Goal: Information Seeking & Learning: Learn about a topic

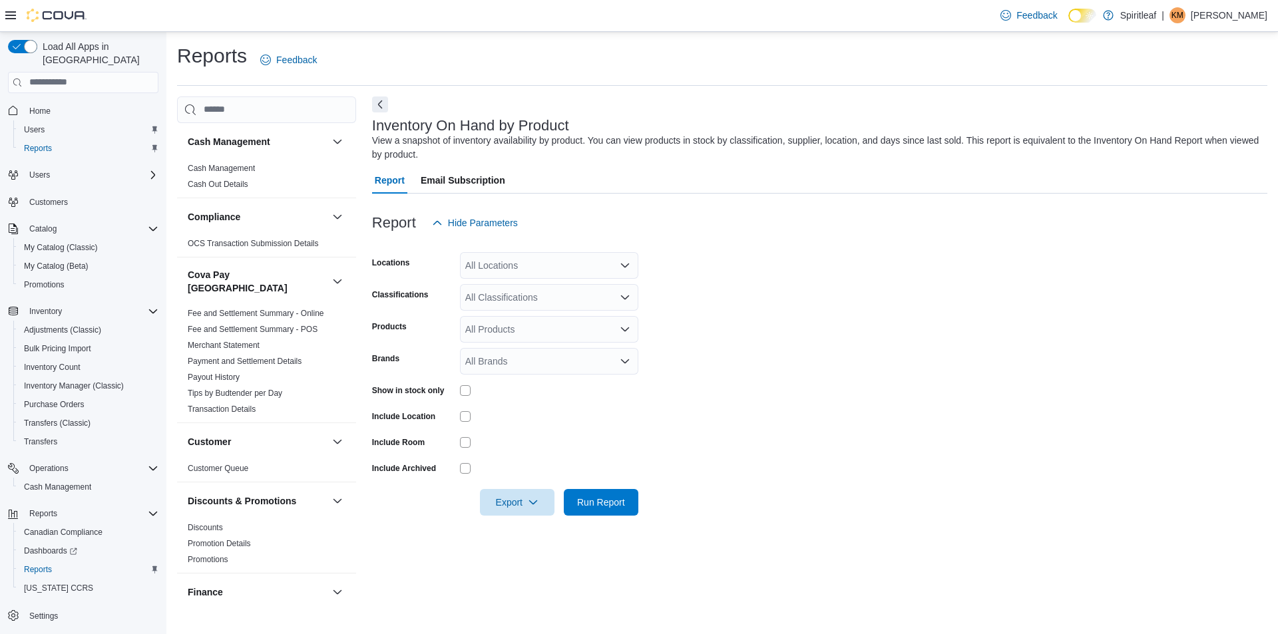
click at [515, 264] on div "All Locations" at bounding box center [549, 265] width 178 height 27
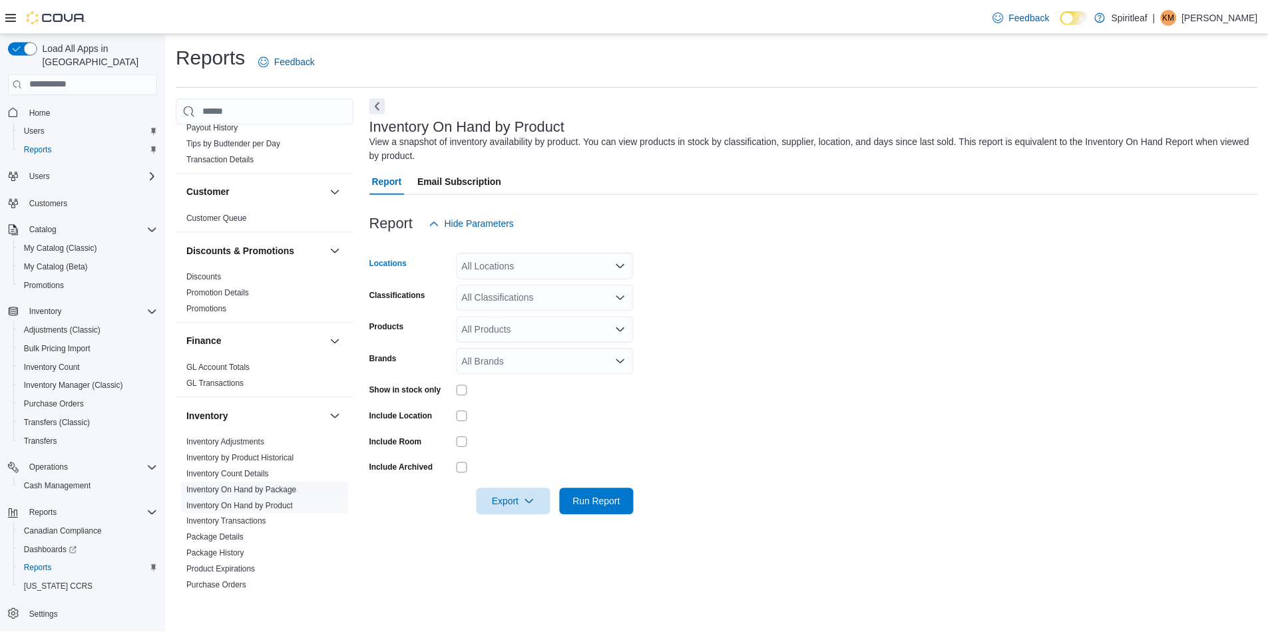
scroll to position [399, 0]
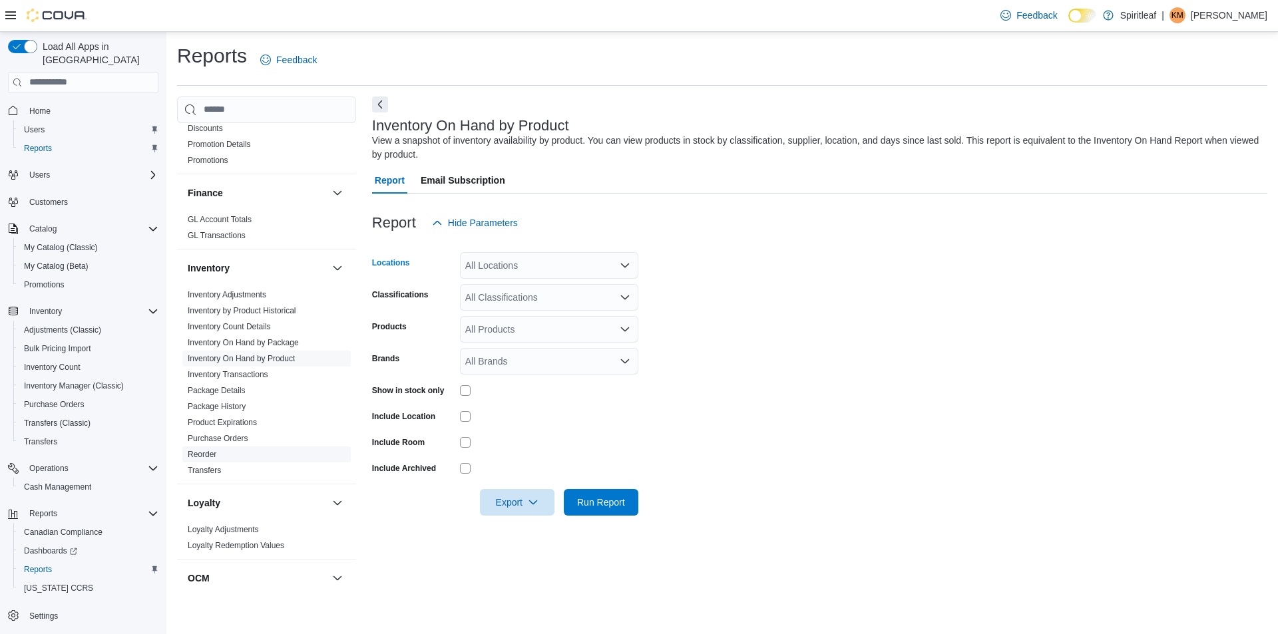
click at [201, 450] on link "Reorder" at bounding box center [202, 454] width 29 height 9
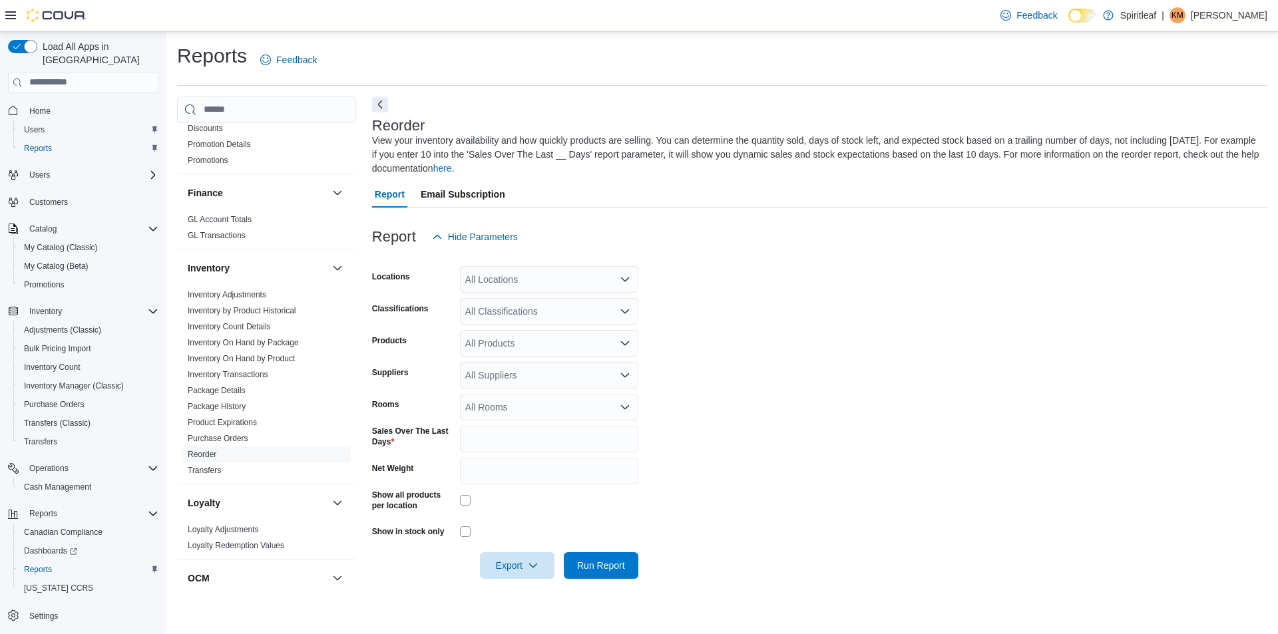
click at [563, 274] on div "All Locations" at bounding box center [549, 279] width 178 height 27
type input "***"
click at [582, 302] on span "589 - Spiritleaf Princess St. ([GEOGRAPHIC_DATA])" at bounding box center [618, 302] width 218 height 13
click at [776, 313] on form "Locations [STREET_ADDRESS] Classifications All Classifications Products All Pro…" at bounding box center [819, 414] width 895 height 329
click at [547, 312] on div "All Classifications" at bounding box center [549, 311] width 178 height 27
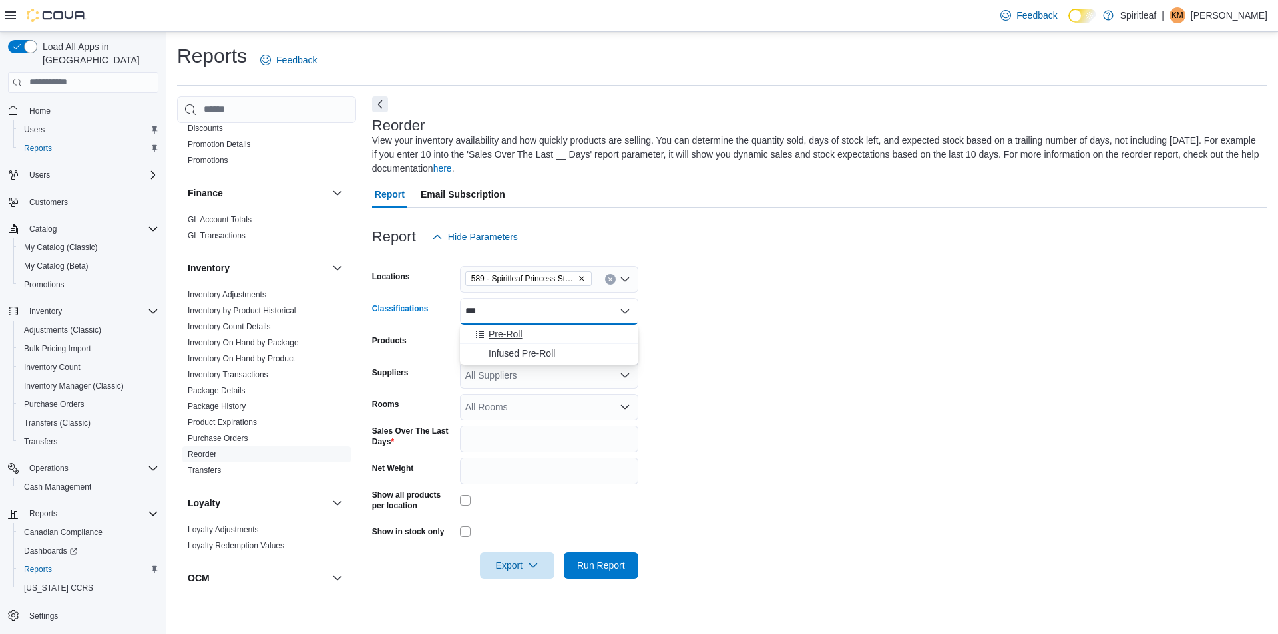
type input "***"
click at [588, 338] on div "Pre-Roll" at bounding box center [549, 334] width 162 height 13
type input "***"
click at [542, 334] on span "Infused Pre-Roll" at bounding box center [522, 334] width 67 height 13
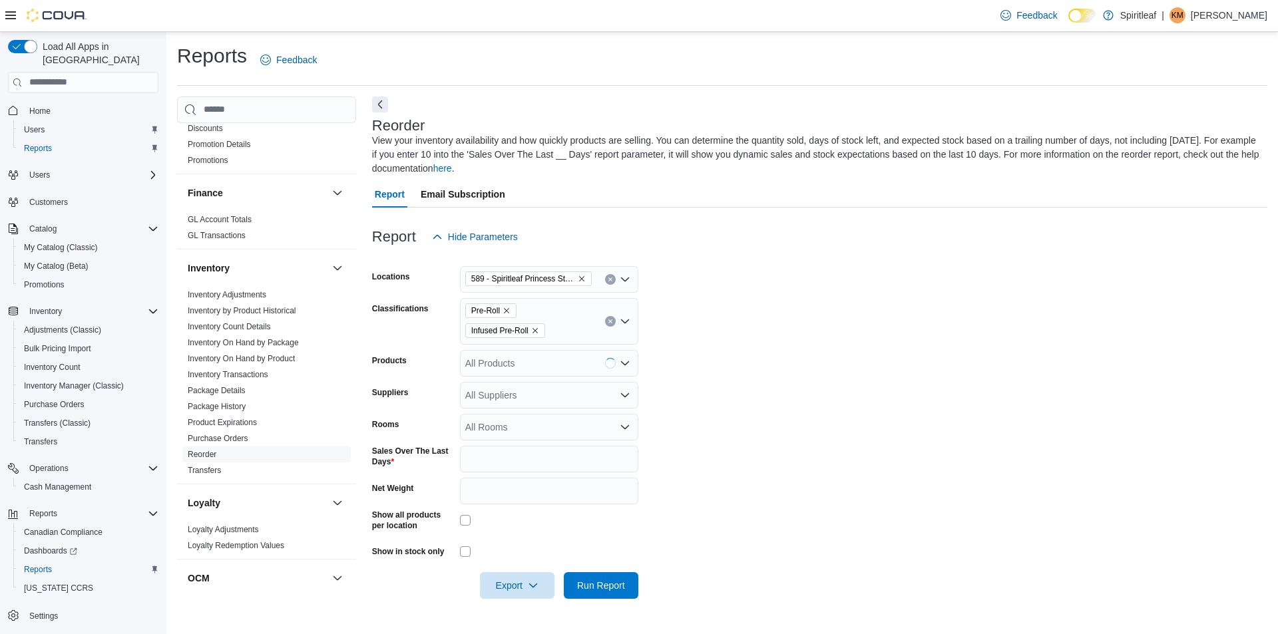
click at [915, 387] on form "Locations [STREET_ADDRESS] Classifications Pre-Roll Infused Pre-Roll Products A…" at bounding box center [819, 424] width 895 height 349
click at [596, 588] on span "Run Report" at bounding box center [601, 584] width 48 height 13
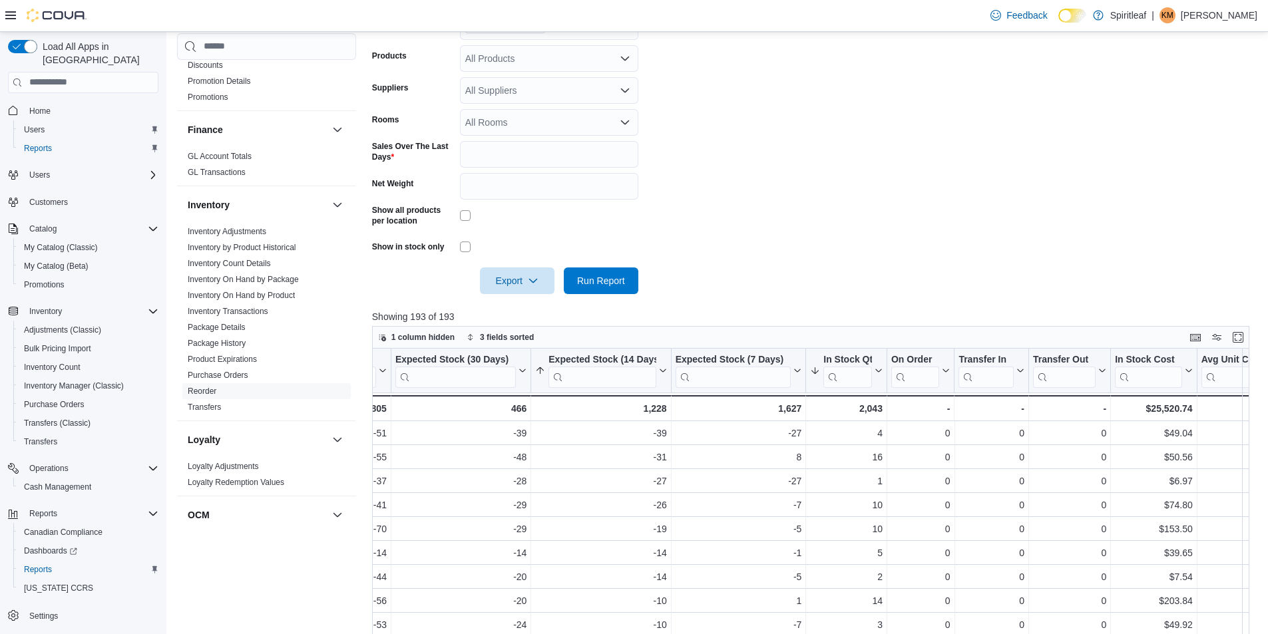
scroll to position [381, 0]
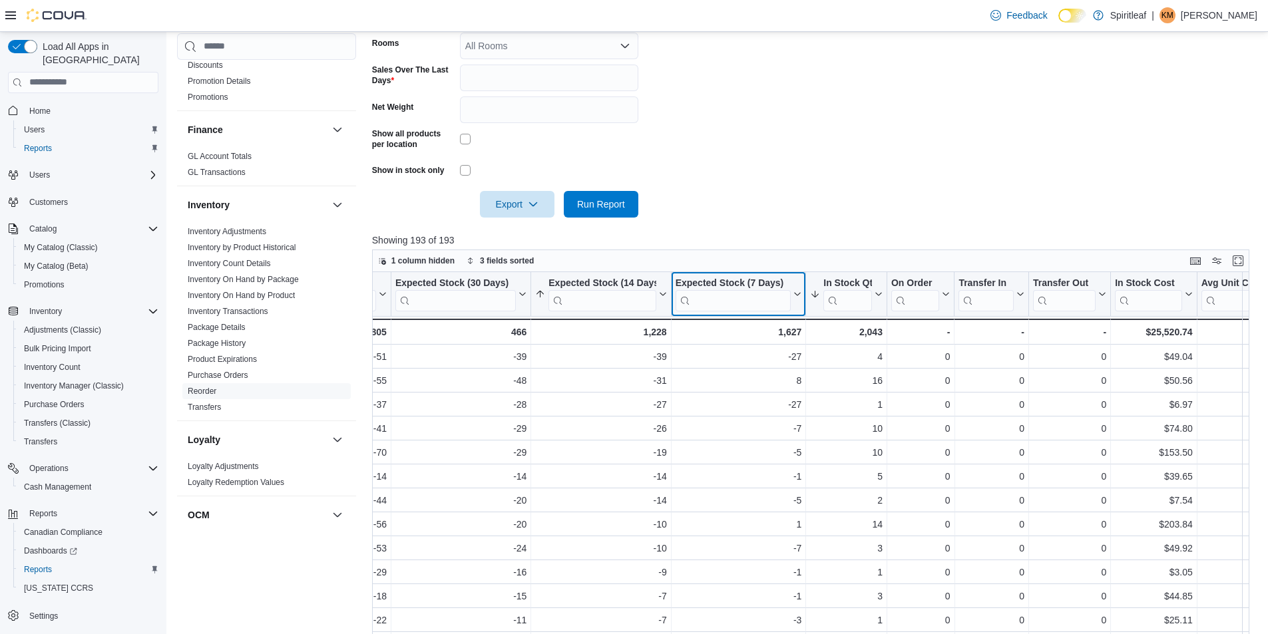
click at [798, 297] on icon at bounding box center [796, 294] width 11 height 8
click at [758, 361] on span "Sort High-Low" at bounding box center [747, 360] width 51 height 11
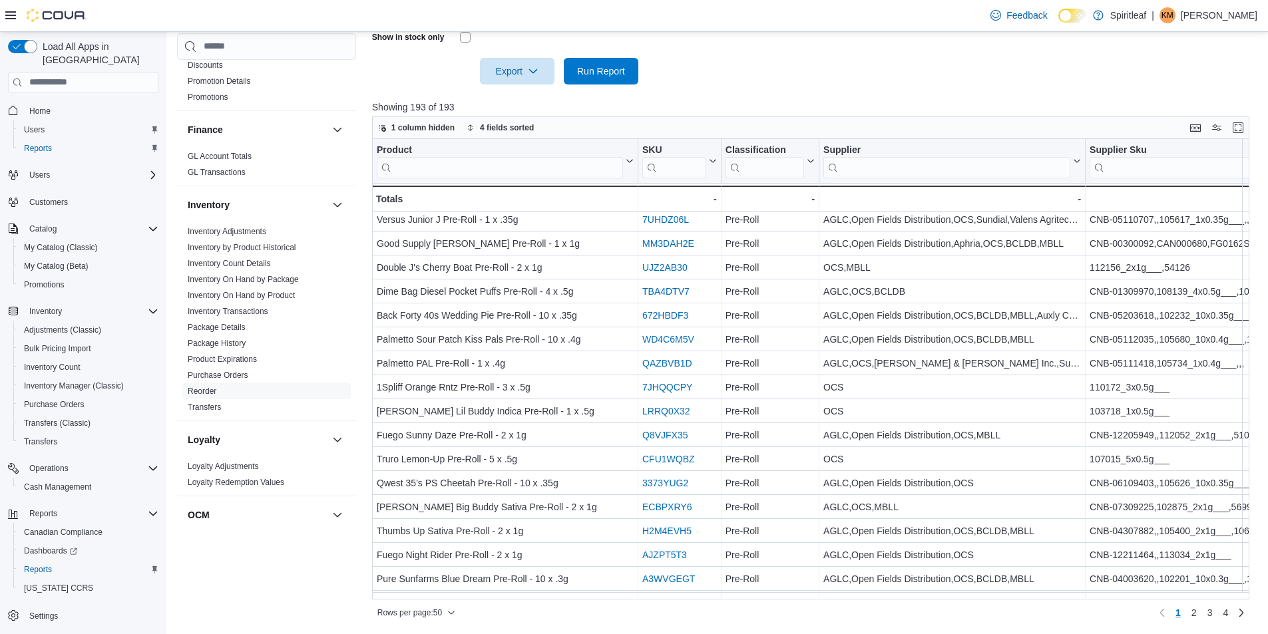
scroll to position [0, 0]
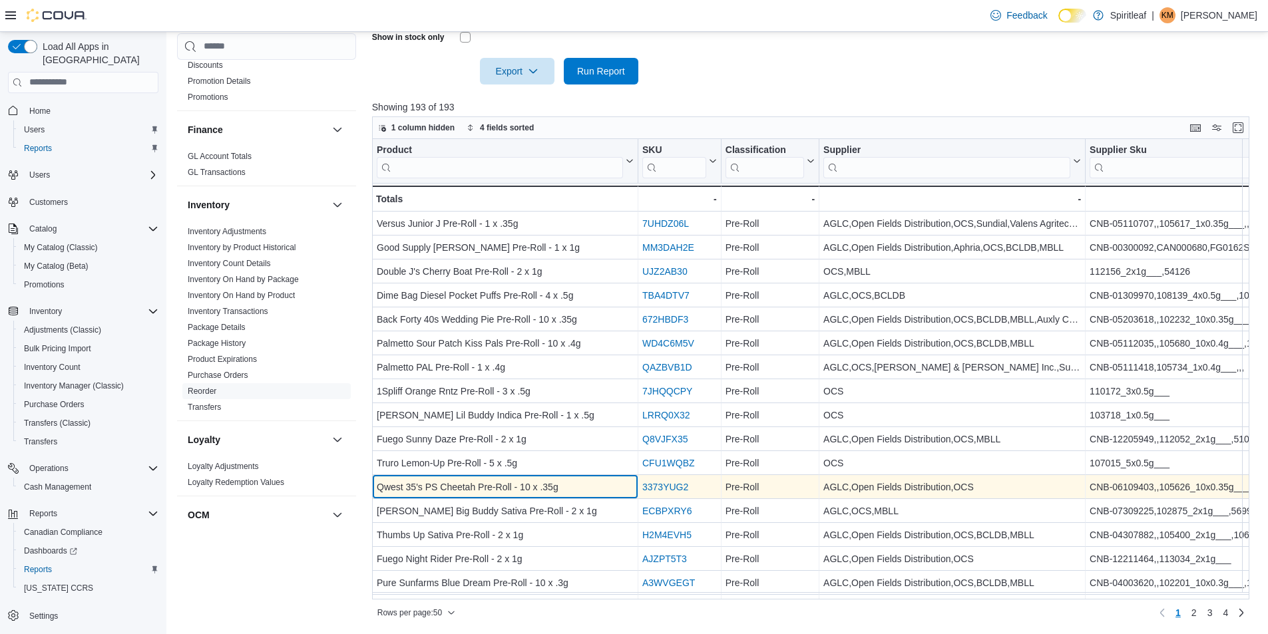
click at [629, 487] on div "Qwest 35's PS Cheetah Pre-Roll - 10 x .35g" at bounding box center [505, 487] width 257 height 16
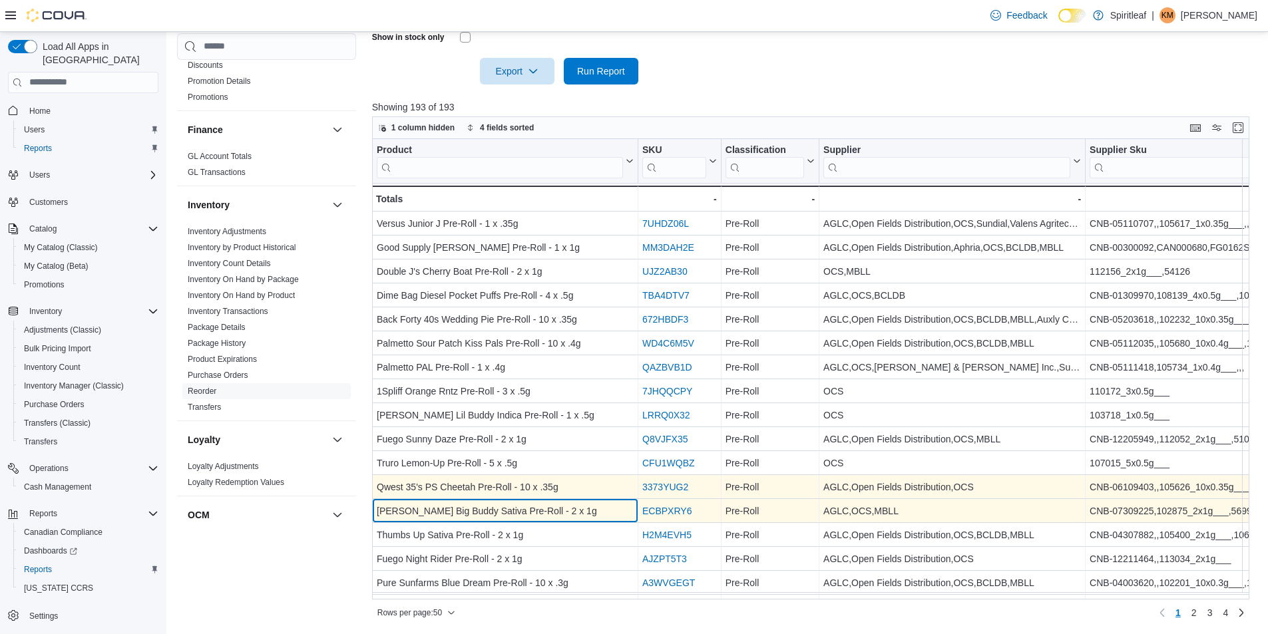
click at [557, 515] on div "[PERSON_NAME] Big Buddy Sativa Pre-Roll - 2 x 1g" at bounding box center [505, 511] width 257 height 16
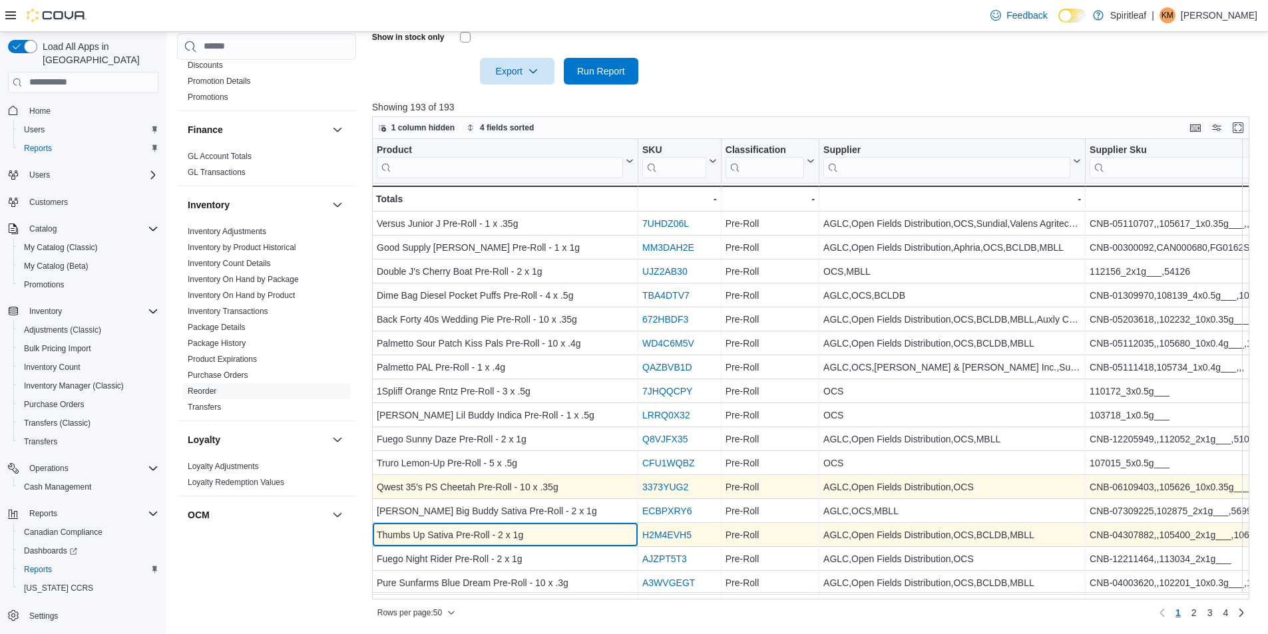
click at [556, 540] on div "Thumbs Up Sativa Pre-Roll - 2 x 1g" at bounding box center [505, 535] width 257 height 16
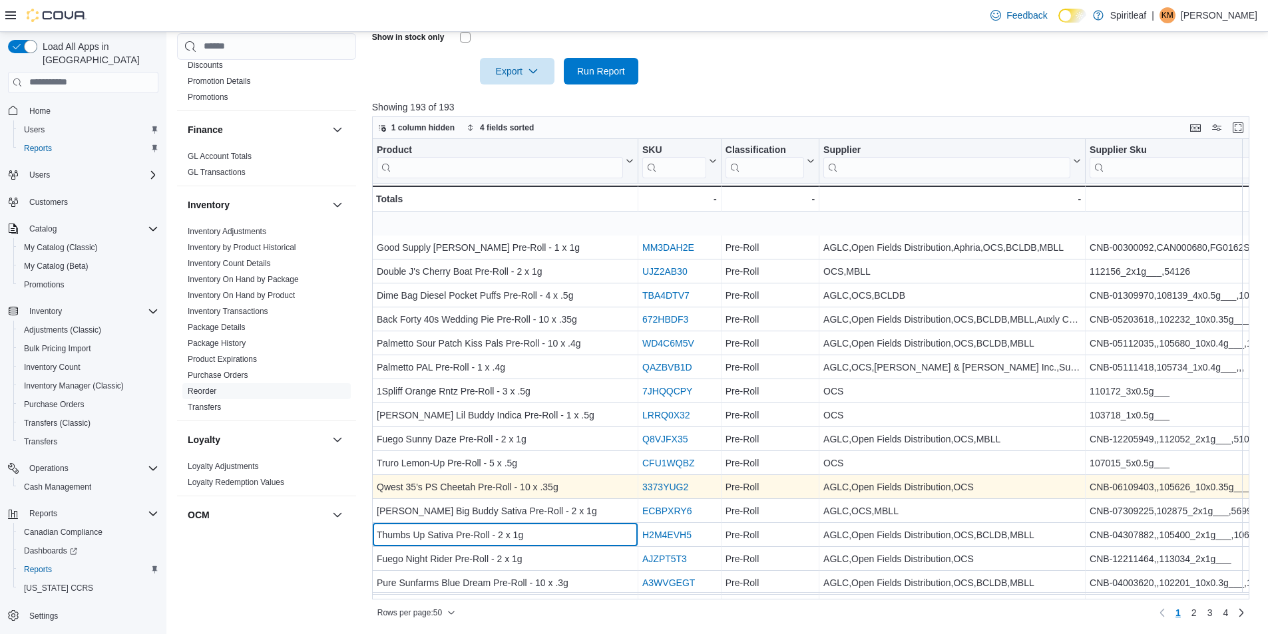
scroll to position [67, 0]
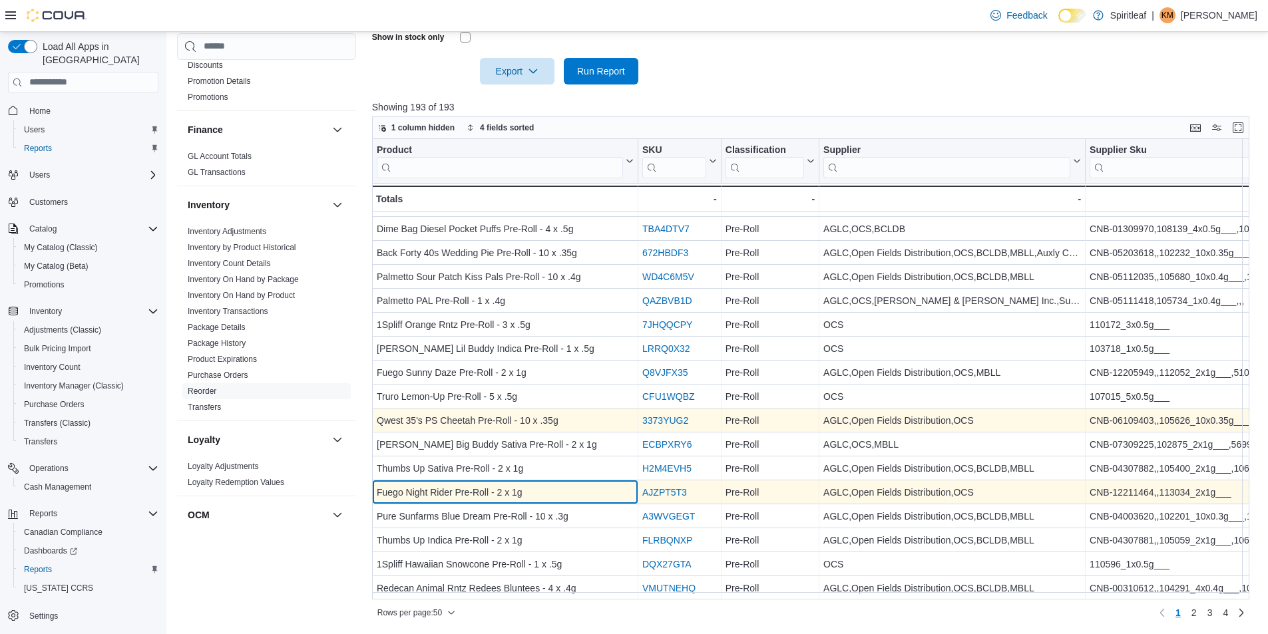
click at [515, 490] on div "Fuego Night Rider Pre-Roll - 2 x 1g" at bounding box center [505, 493] width 257 height 16
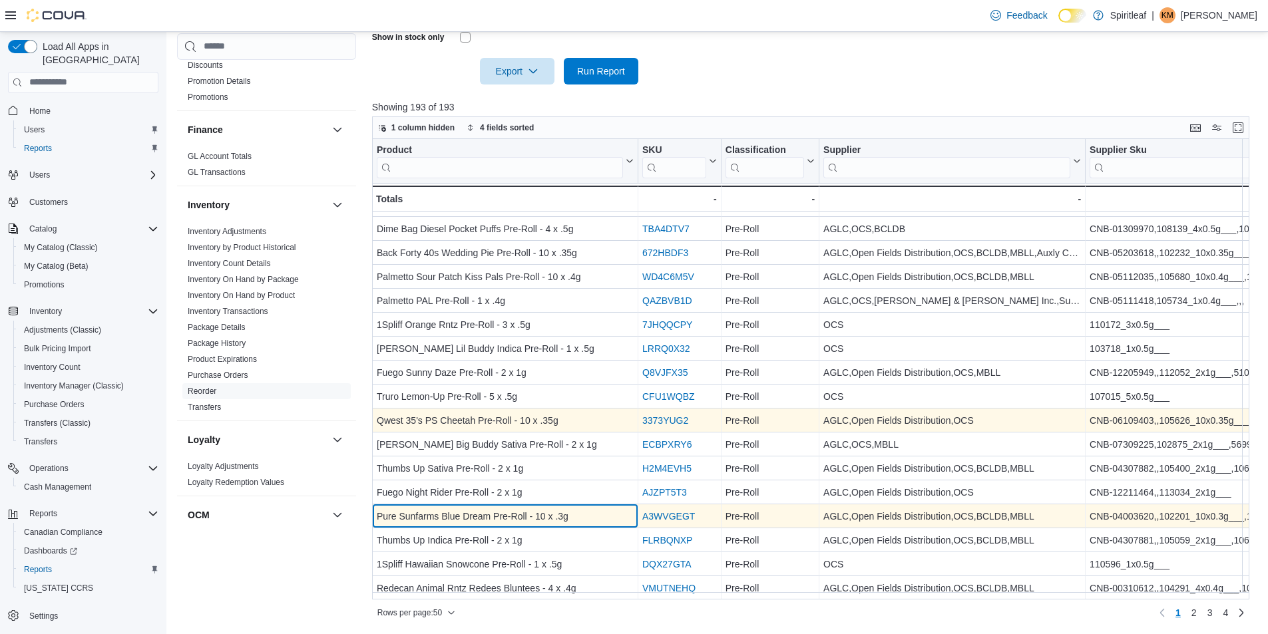
click at [569, 517] on div "Pure Sunfarms Blue Dream Pre-Roll - 10 x .3g" at bounding box center [505, 517] width 257 height 16
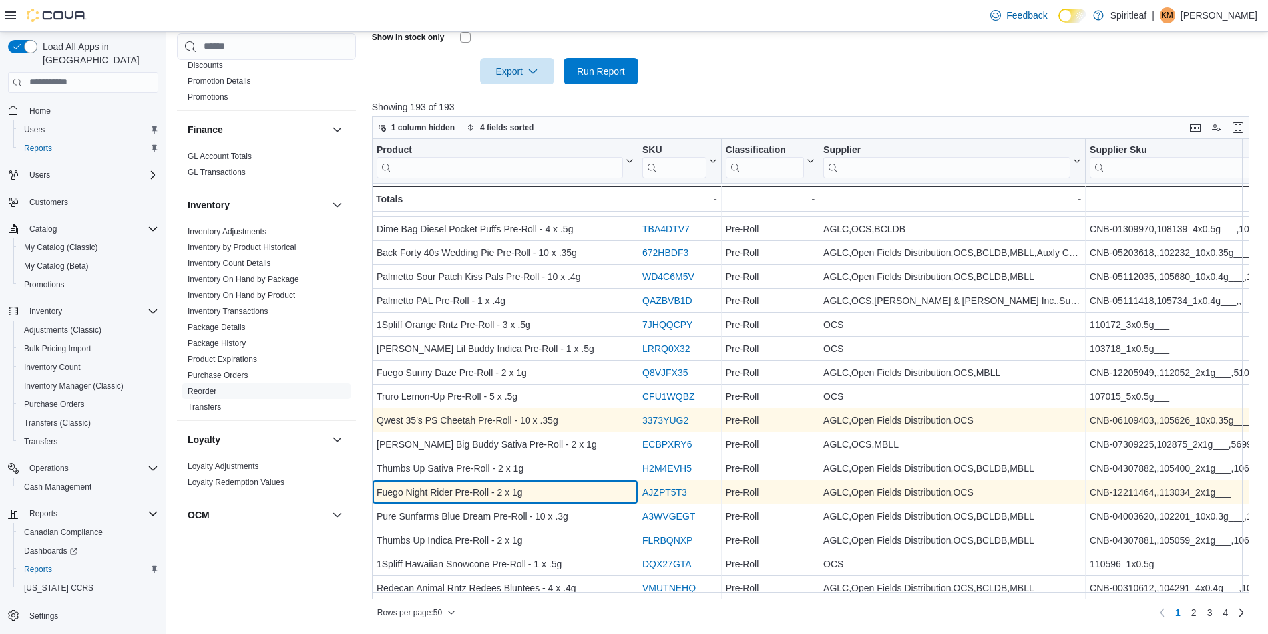
click at [542, 493] on div "Fuego Night Rider Pre-Roll - 2 x 1g" at bounding box center [505, 493] width 257 height 16
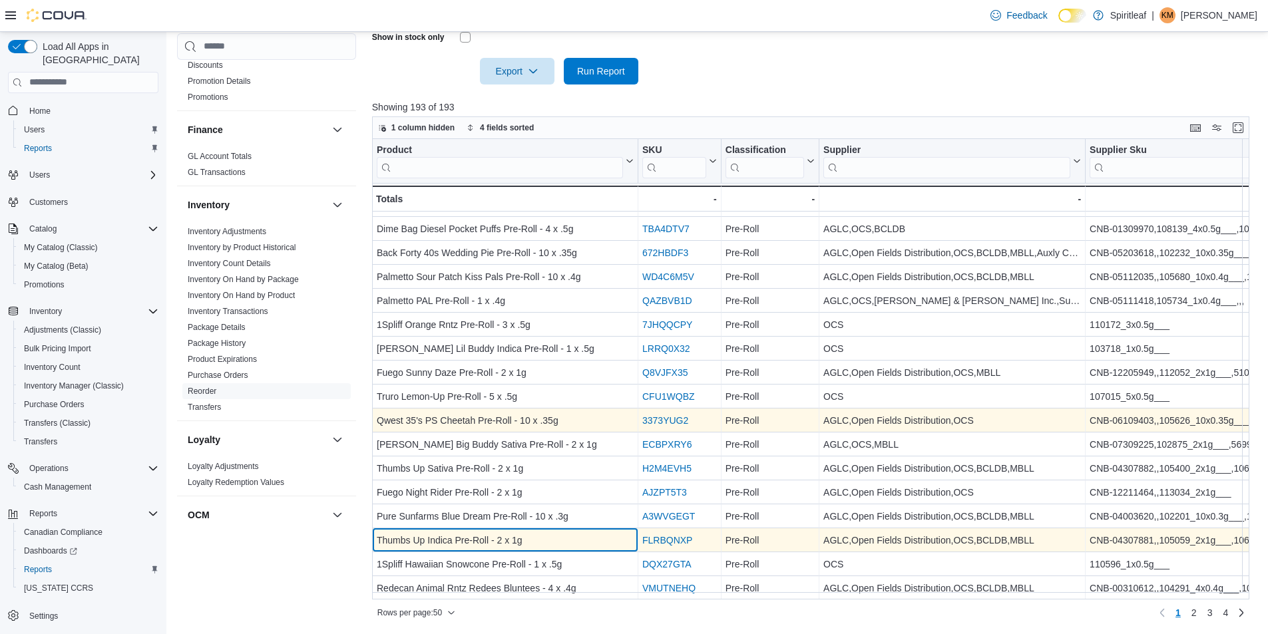
click at [551, 537] on div "Thumbs Up Indica Pre-Roll - 2 x 1g" at bounding box center [505, 541] width 257 height 16
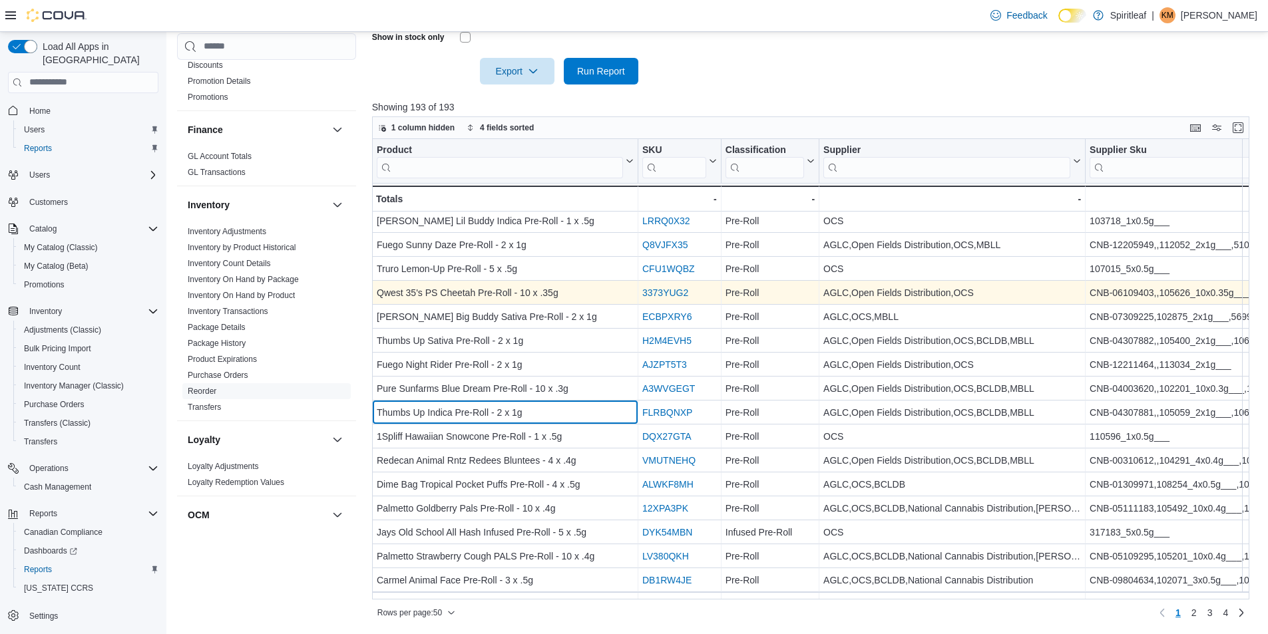
scroll to position [200, 0]
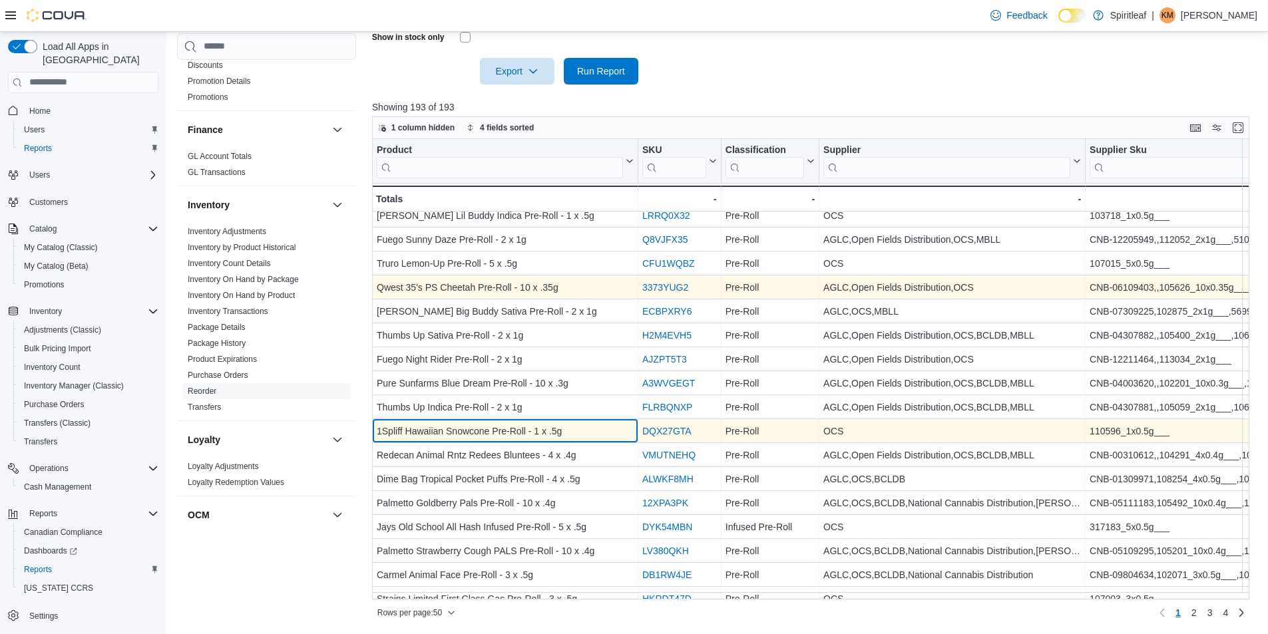
click at [529, 435] on div "1Spliff Hawaiian Snowcone Pre-Roll - 1 x .5g" at bounding box center [505, 431] width 257 height 16
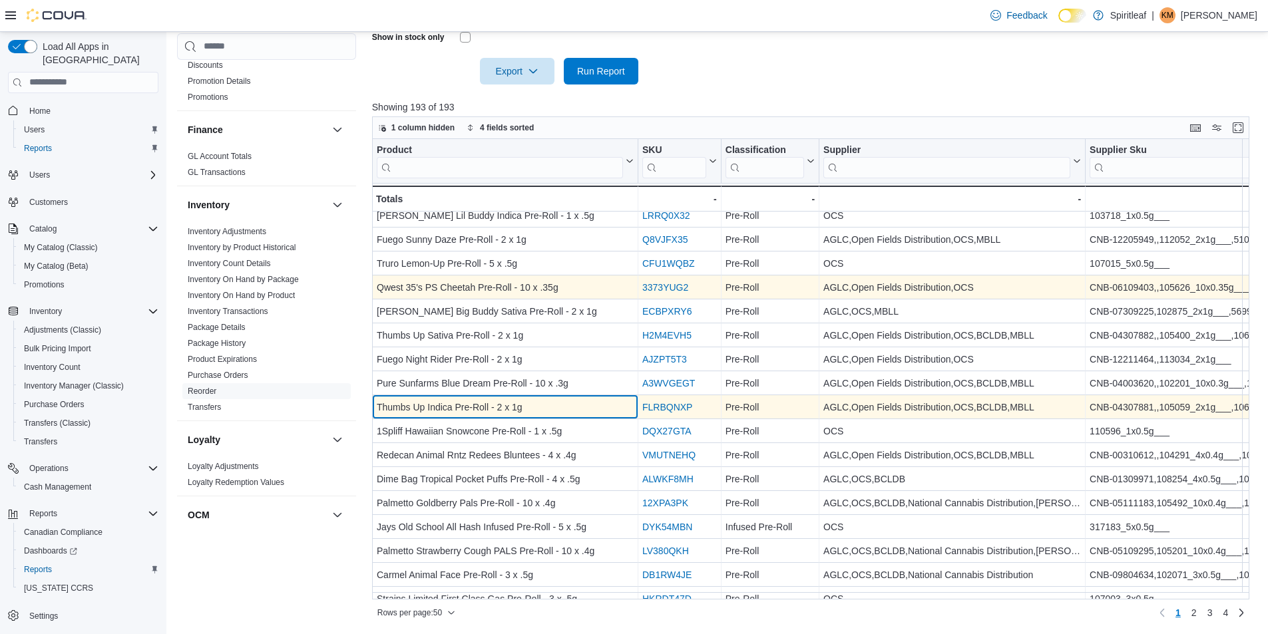
click at [571, 400] on div "Thumbs Up Indica Pre-Roll - 2 x 1g" at bounding box center [505, 407] width 257 height 16
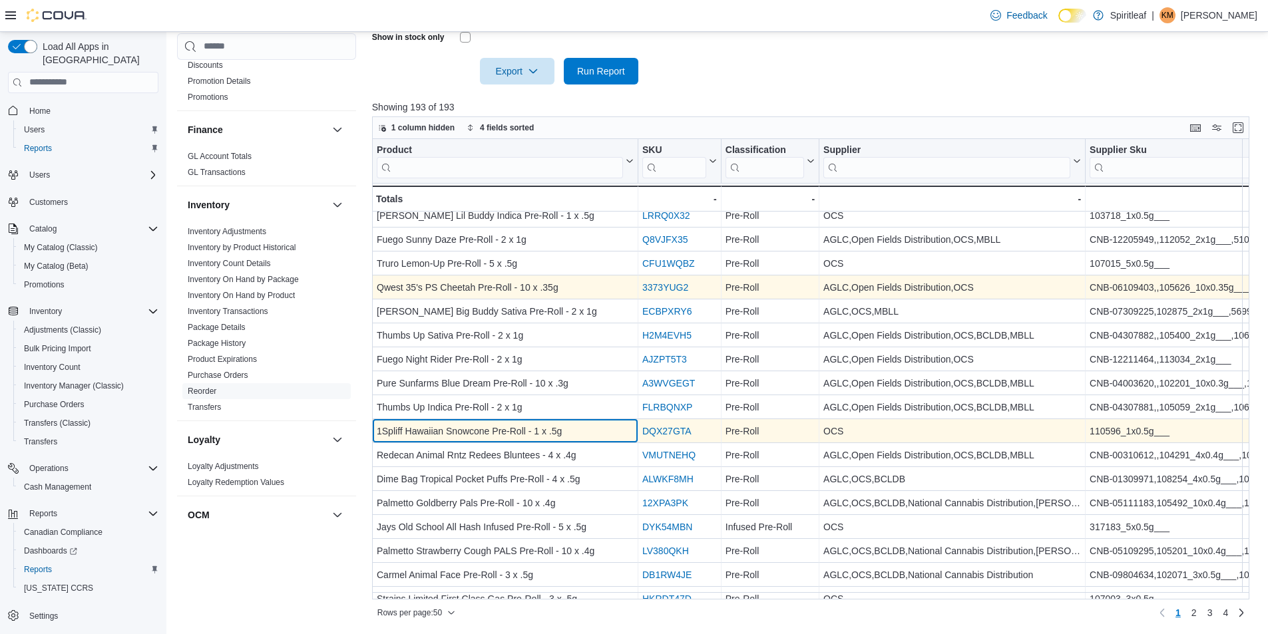
click at [568, 441] on div "1Spliff Hawaiian Snowcone Pre-Roll - 1 x .5g - Product, column 1, row 18" at bounding box center [505, 431] width 266 height 24
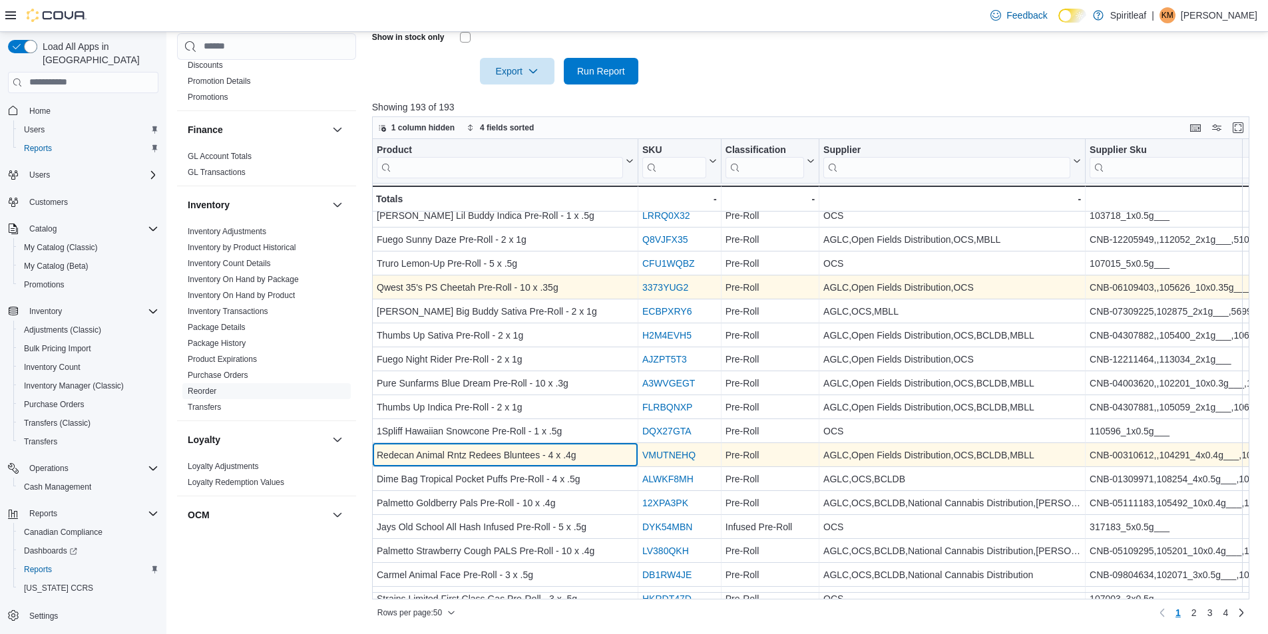
click at [567, 455] on div "Redecan Animal Rntz Redees Bluntees - 4 x .4g" at bounding box center [505, 455] width 257 height 16
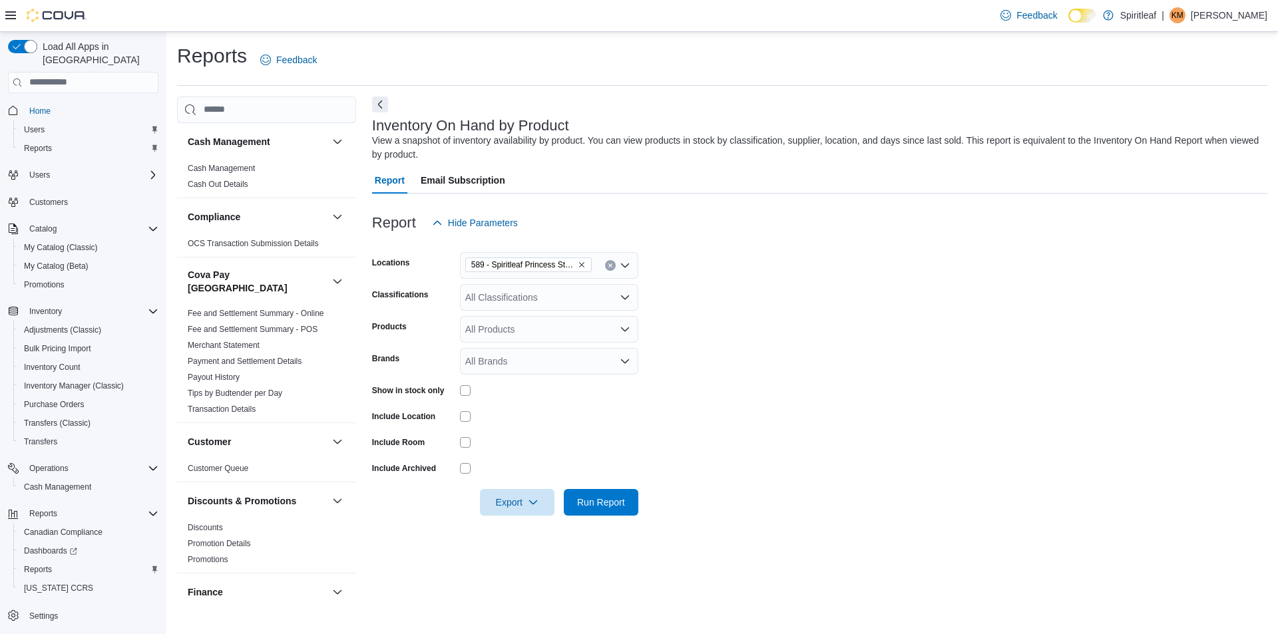
scroll to position [366, 0]
